Goal: Find contact information: Find contact information

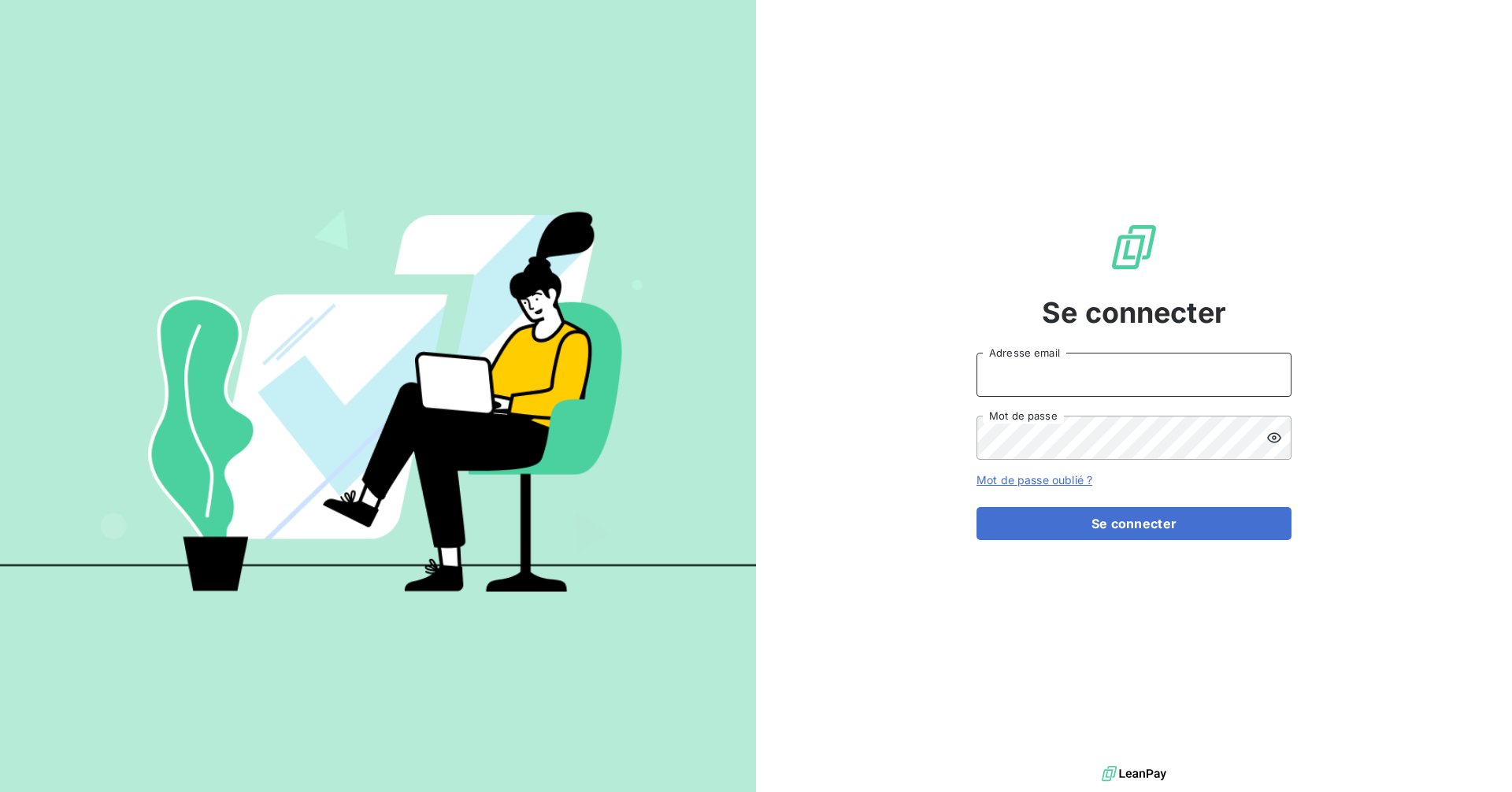
click at [1173, 382] on input "Adresse email" at bounding box center [1133, 375] width 315 height 44
type input "[EMAIL_ADDRESS][DOMAIN_NAME]"
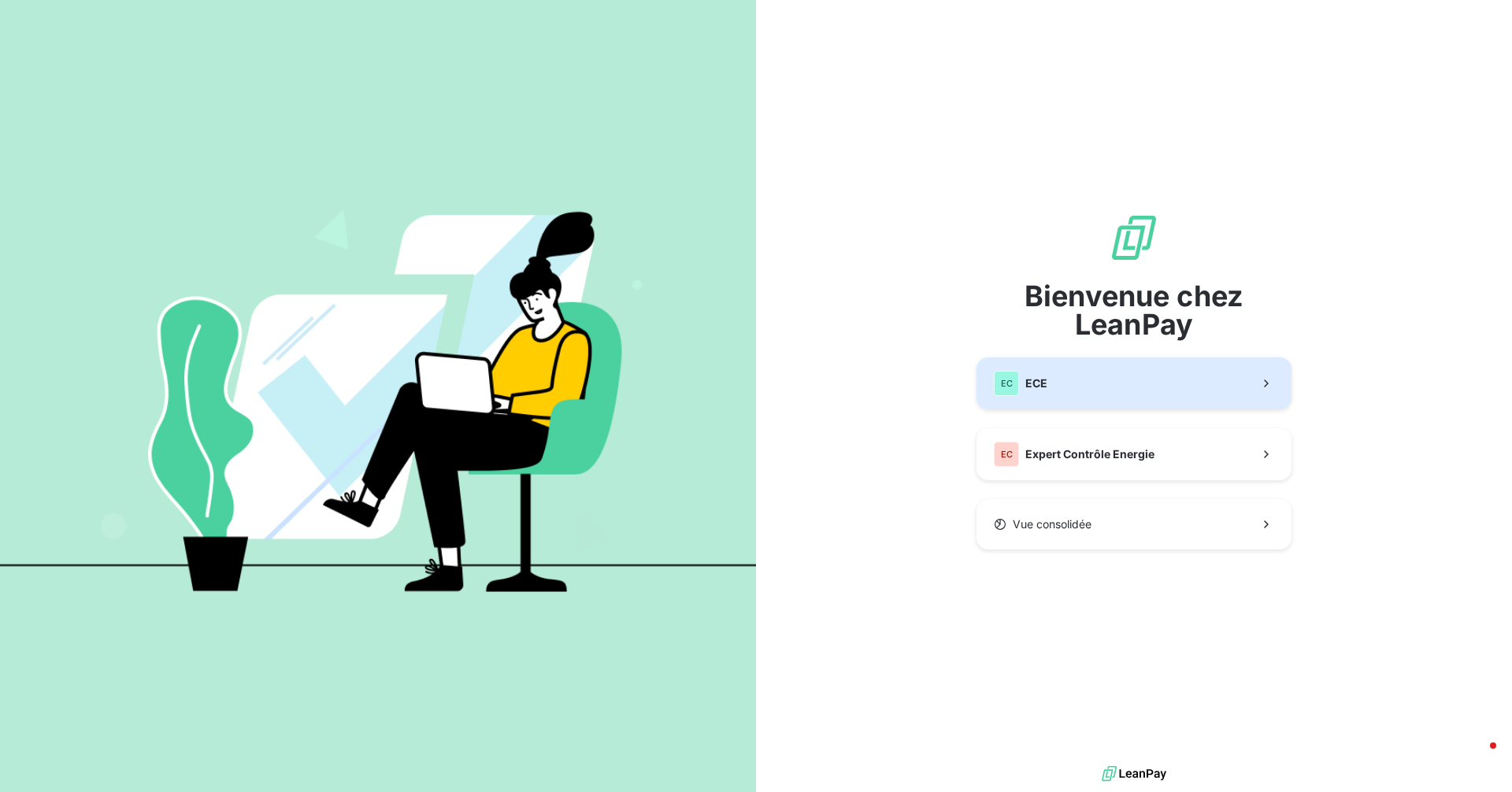
click at [1074, 398] on button "EC ECE" at bounding box center [1133, 384] width 315 height 52
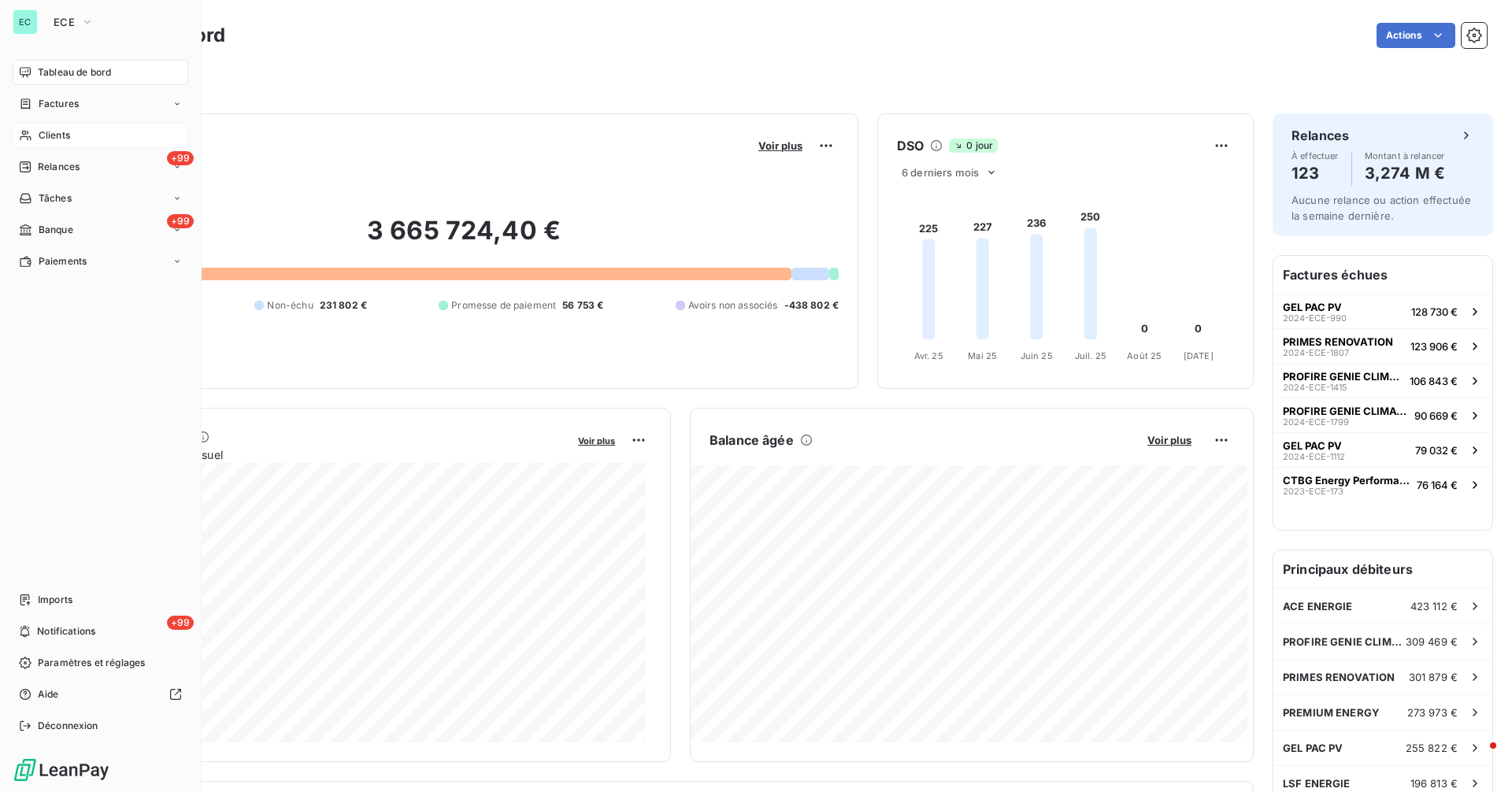
click at [35, 137] on div "Clients" at bounding box center [100, 136] width 175 height 25
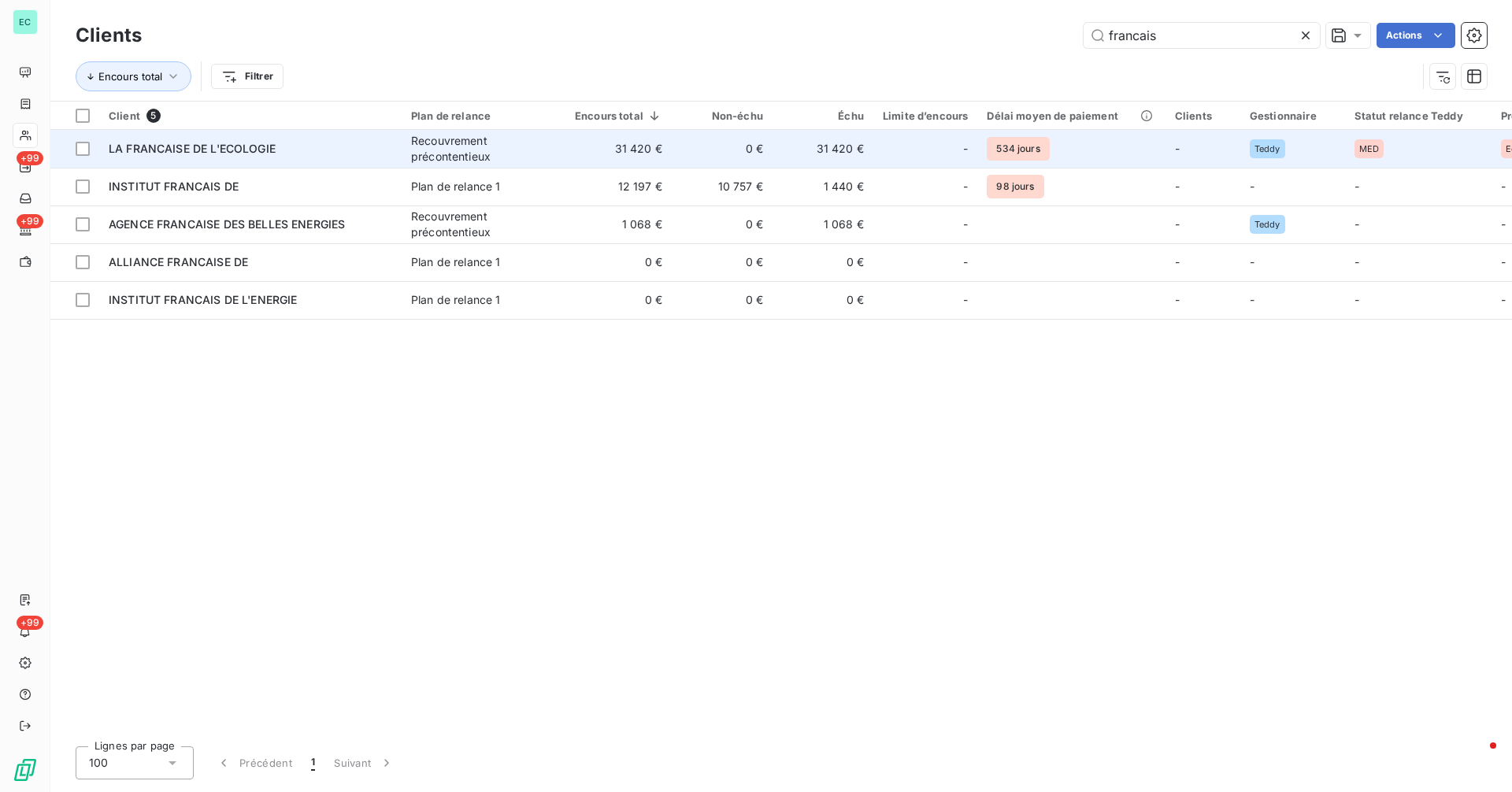
type input "francais"
click at [348, 159] on td "LA FRANCAISE DE L'ECOLOGIE" at bounding box center [250, 149] width 302 height 38
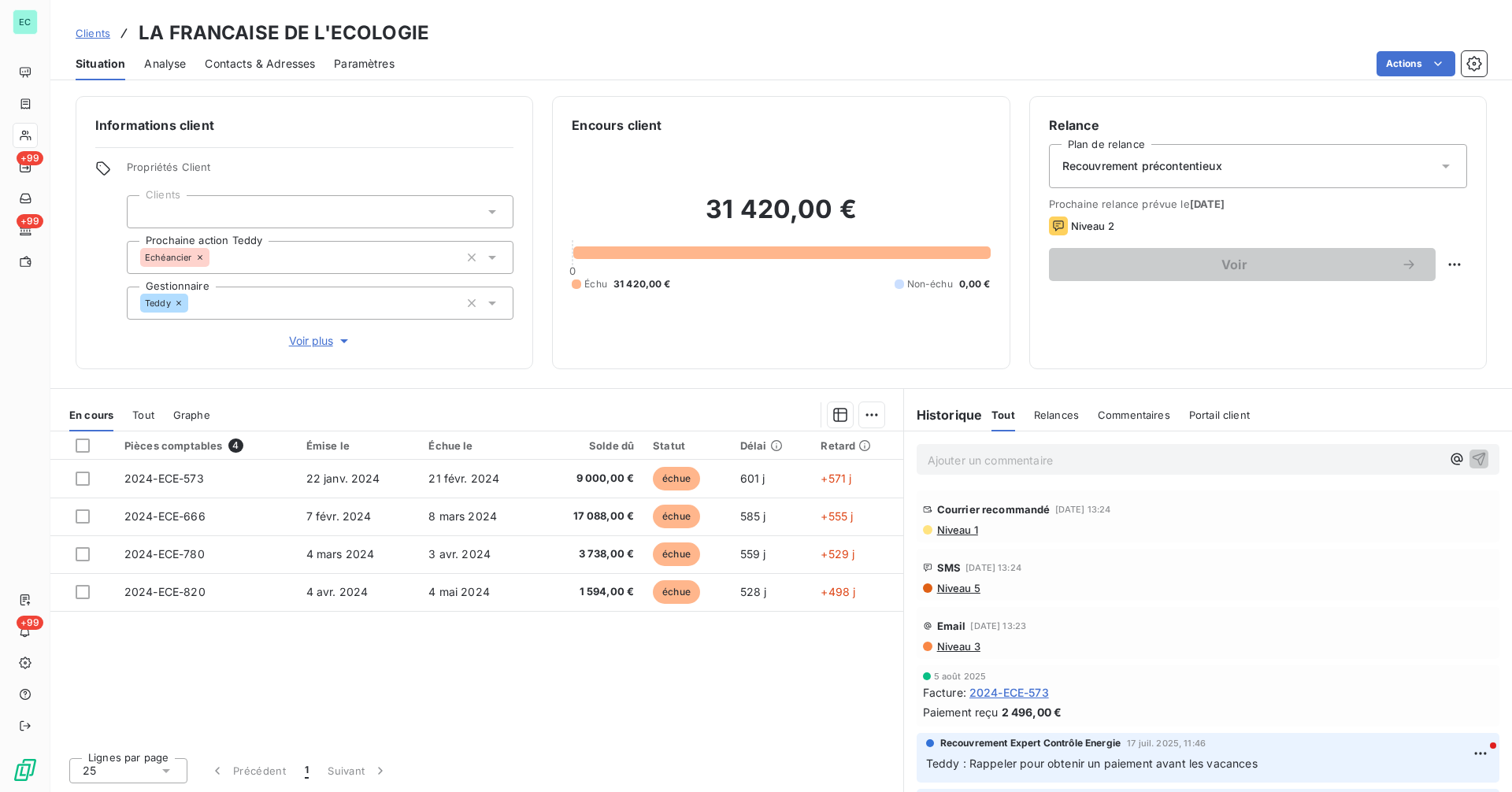
click at [266, 64] on span "Contacts & Adresses" at bounding box center [259, 64] width 110 height 16
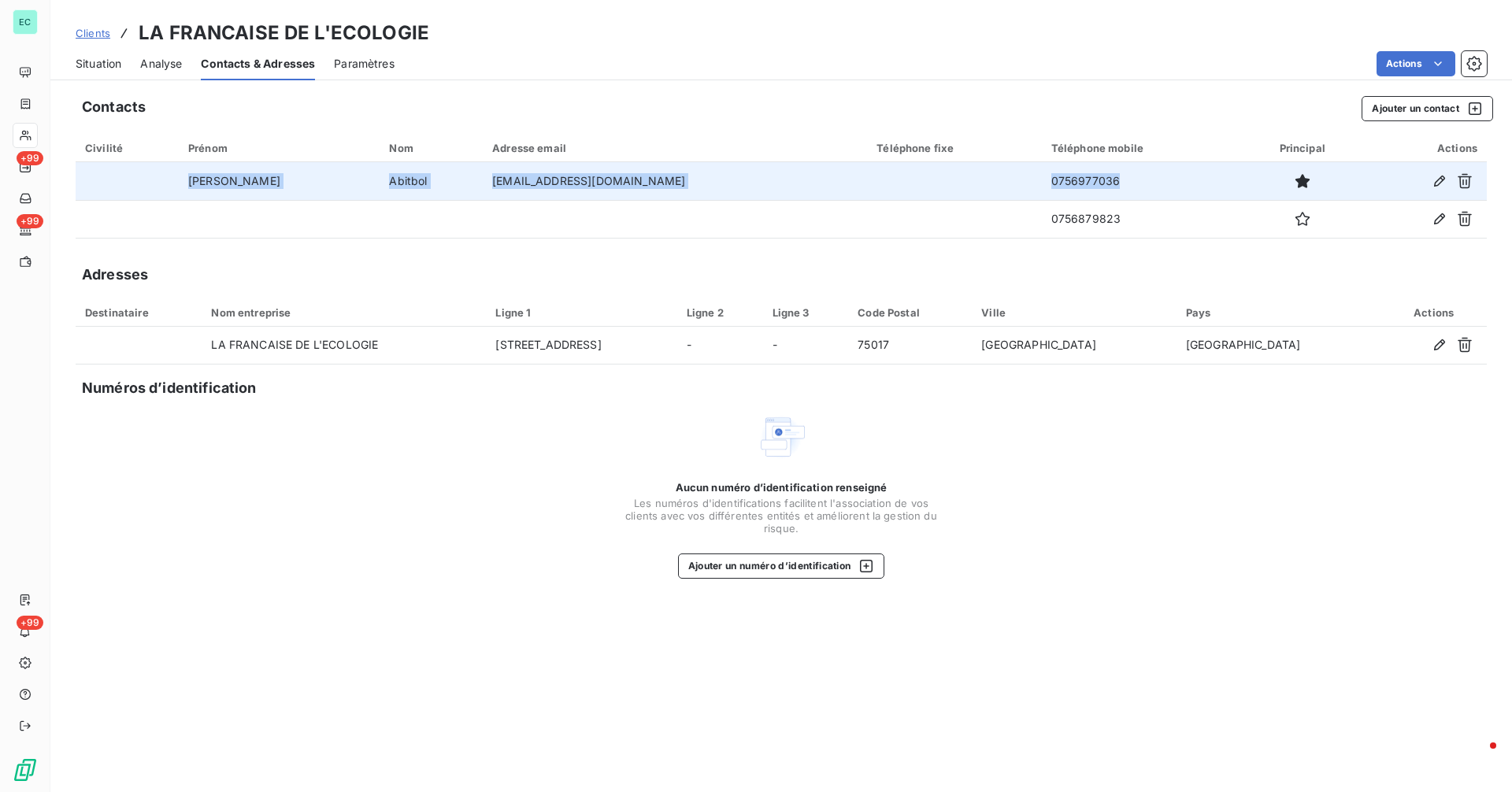
drag, startPoint x: 193, startPoint y: 189, endPoint x: 1049, endPoint y: 184, distance: 856.0
click at [1049, 184] on tr "[PERSON_NAME] [EMAIL_ADDRESS][DOMAIN_NAME] [PHONE_NUMBER]" at bounding box center [781, 182] width 1411 height 38
copy tr "[PERSON_NAME] [EMAIL_ADDRESS][DOMAIN_NAME] [PHONE_NUMBER]"
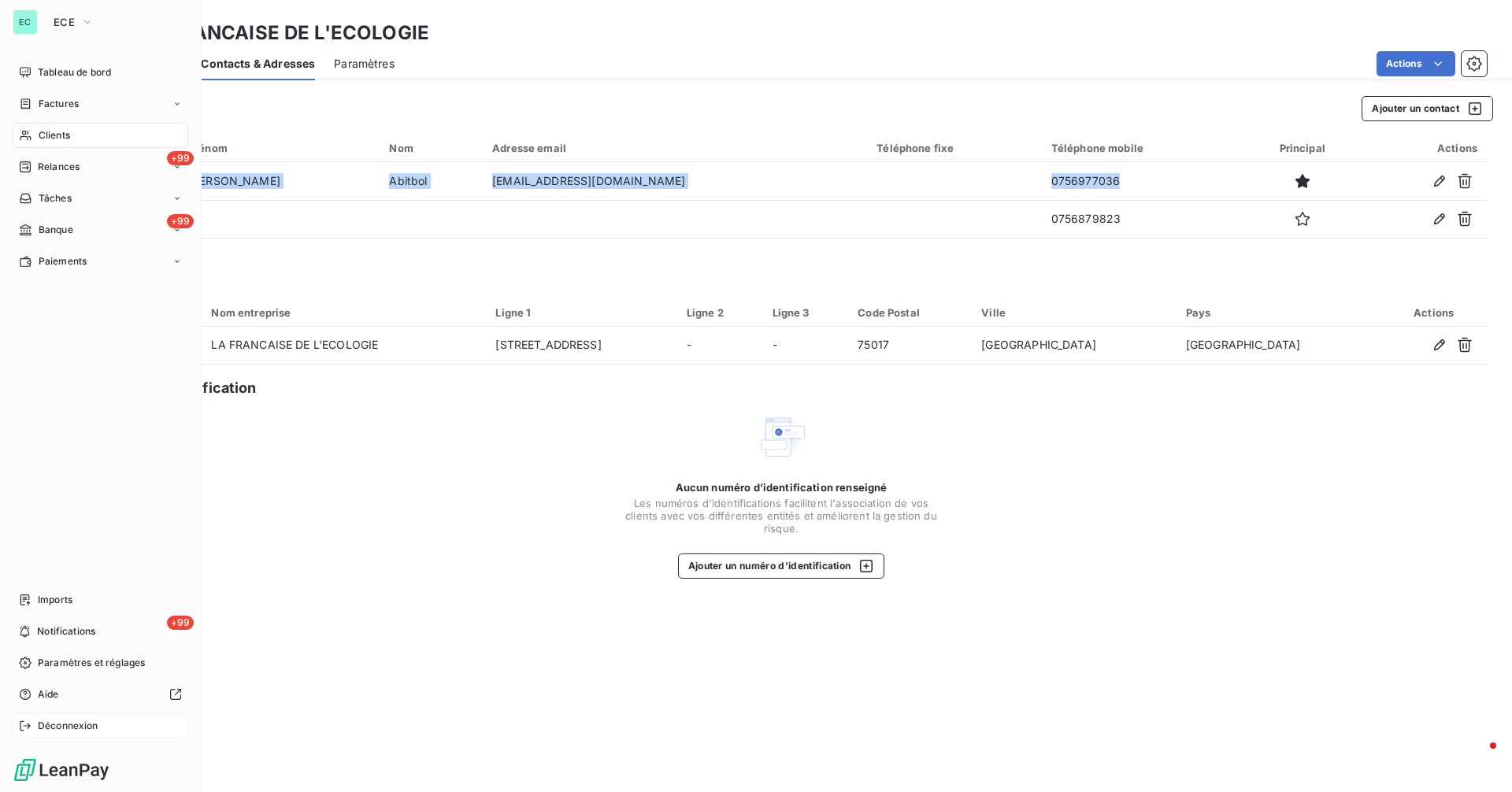
click at [85, 723] on span "Déconnexion" at bounding box center [68, 726] width 60 height 14
